Goal: Information Seeking & Learning: Learn about a topic

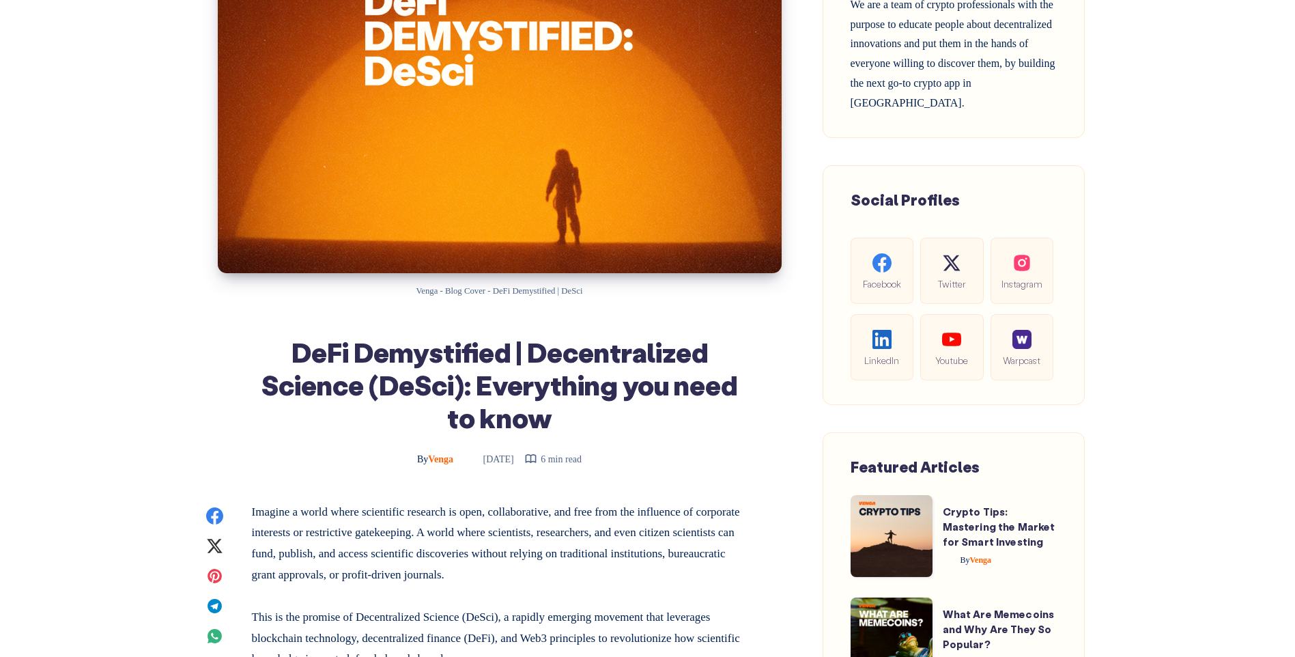
scroll to position [273, 0]
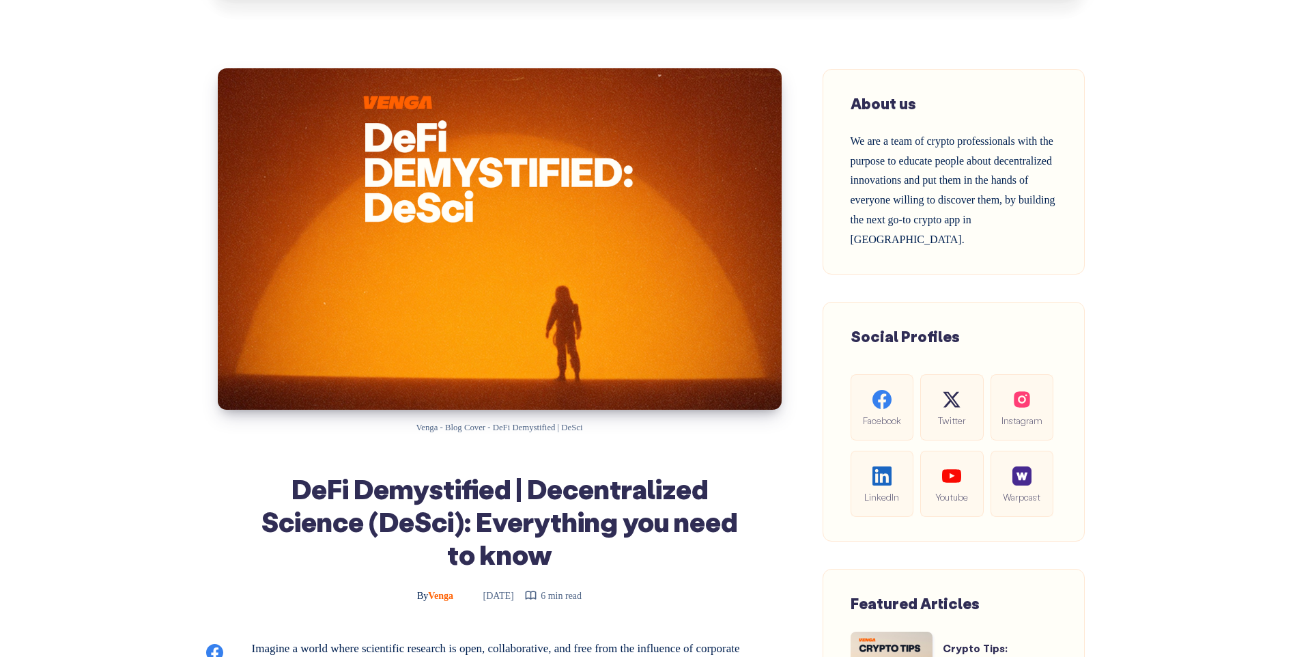
scroll to position [137, 0]
